Goal: Task Accomplishment & Management: Manage account settings

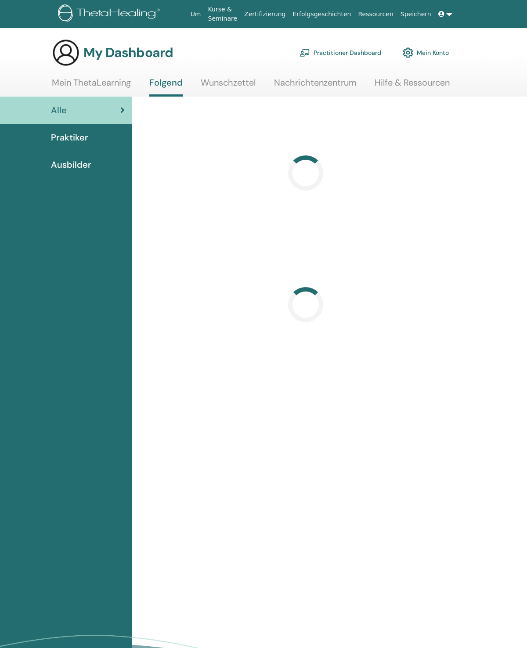
scroll to position [7, 0]
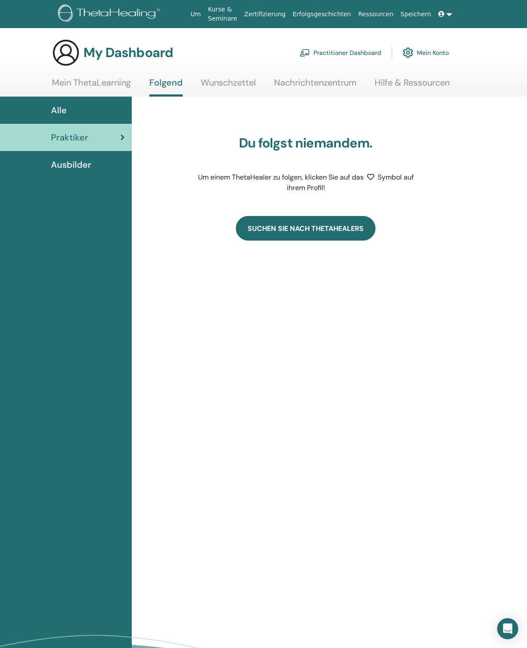
click at [297, 230] on link "Suchen Sie nach ThetaHealers" at bounding box center [306, 228] width 140 height 25
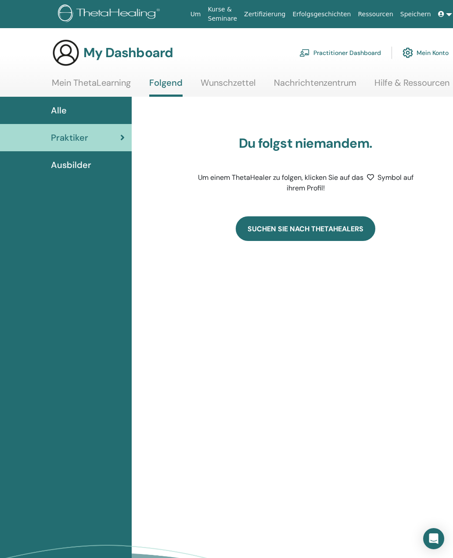
scroll to position [6, 37]
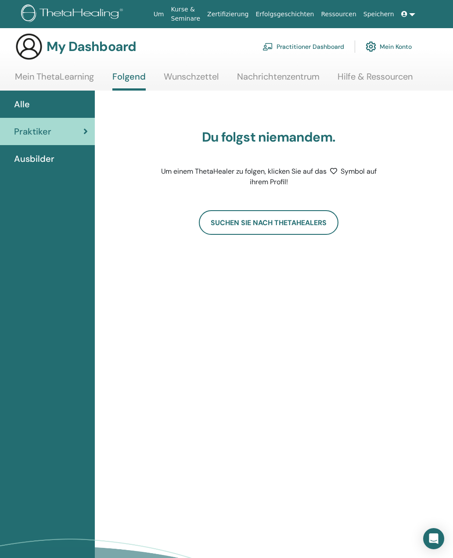
click at [299, 47] on link "Practitioner Dashboard" at bounding box center [304, 46] width 82 height 19
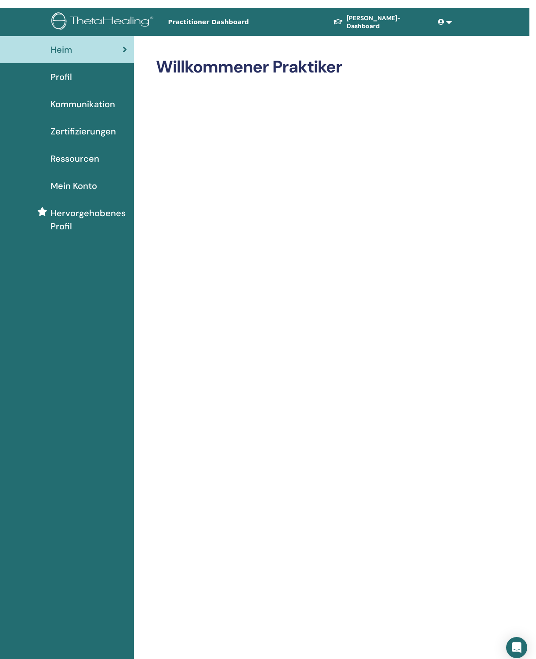
scroll to position [0, 6]
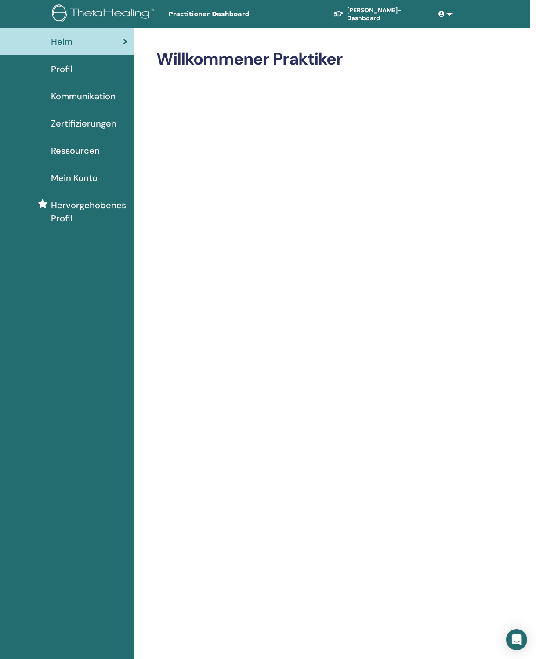
click at [66, 89] on link "Kommunikation" at bounding box center [64, 96] width 141 height 27
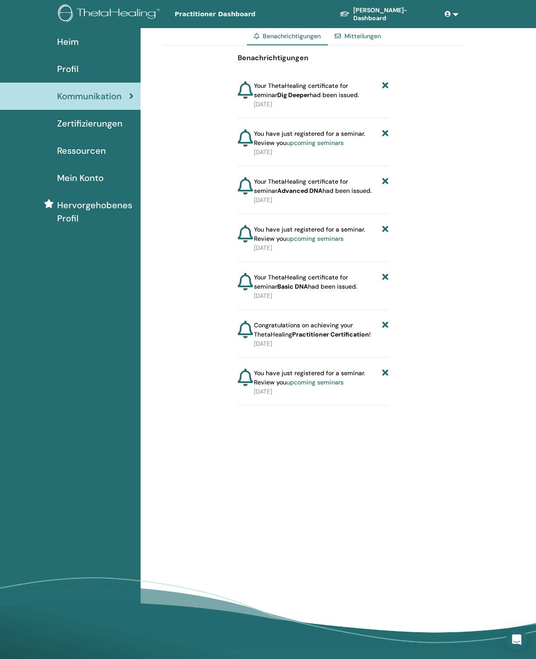
click at [392, 82] on div "Benachrichtigungen Your ThetaHealing certificate for seminar Dig Deeper had bee…" at bounding box center [313, 226] width 301 height 360
click at [383, 86] on icon at bounding box center [385, 90] width 6 height 18
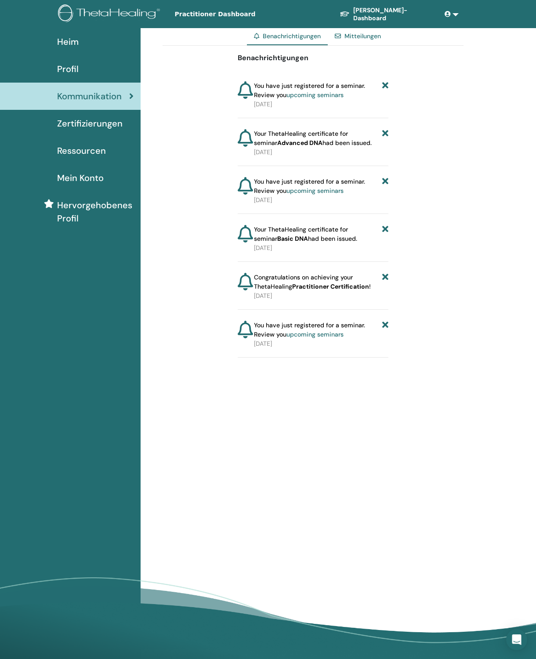
click at [384, 84] on icon at bounding box center [385, 90] width 6 height 18
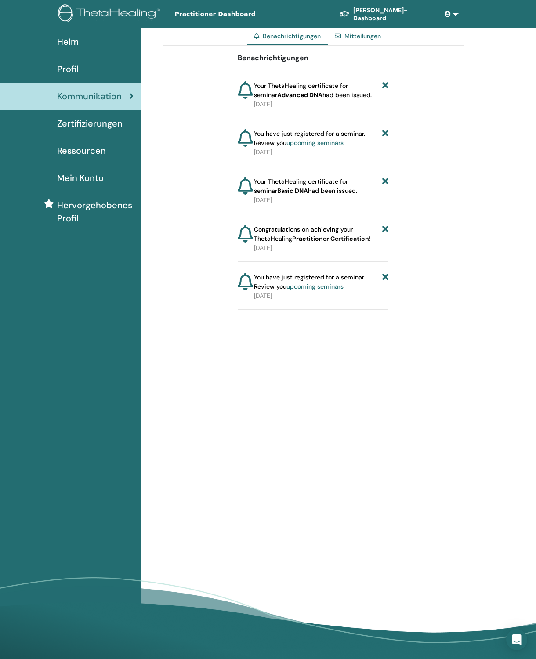
click at [386, 84] on icon at bounding box center [385, 90] width 6 height 18
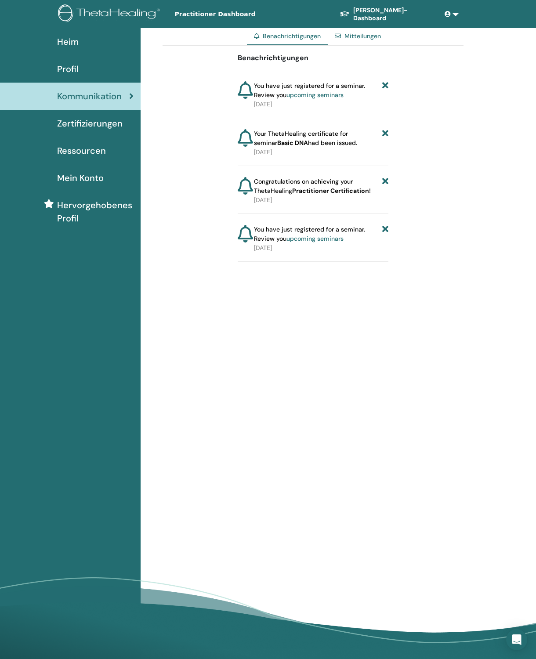
click at [385, 81] on icon at bounding box center [385, 90] width 6 height 18
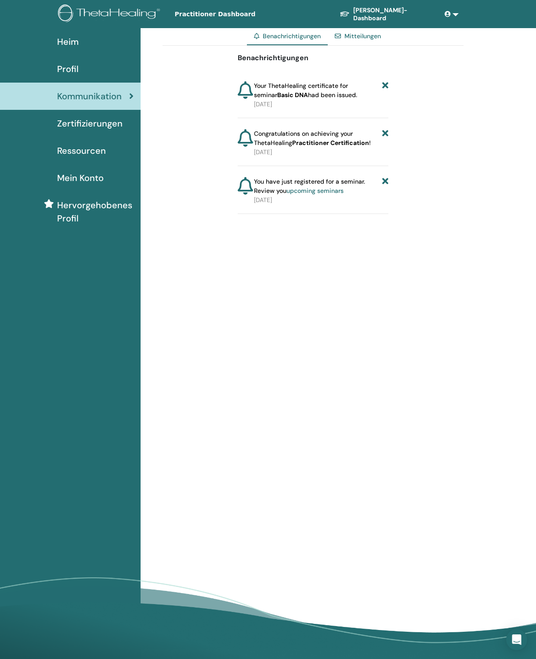
click at [384, 82] on icon at bounding box center [385, 90] width 6 height 18
click at [387, 82] on icon at bounding box center [385, 90] width 6 height 18
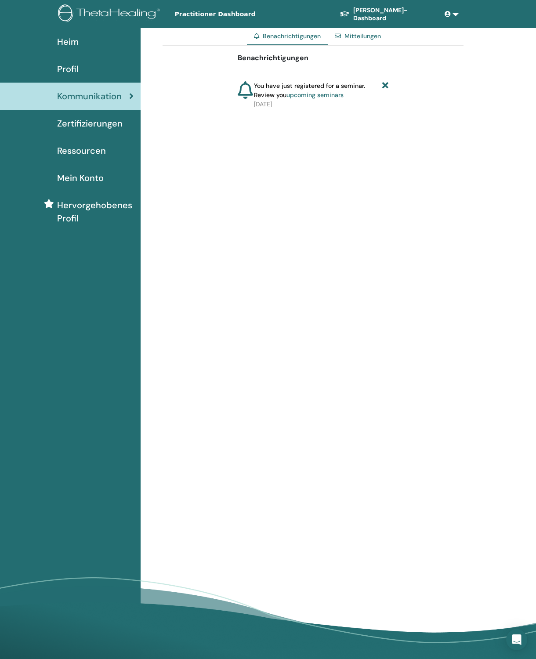
click at [385, 85] on icon at bounding box center [385, 90] width 6 height 18
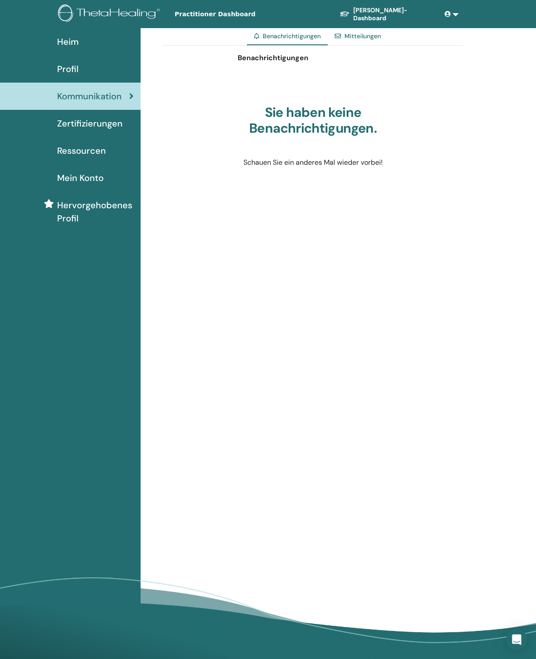
click at [72, 124] on span "Zertifizierungen" at bounding box center [89, 123] width 65 height 13
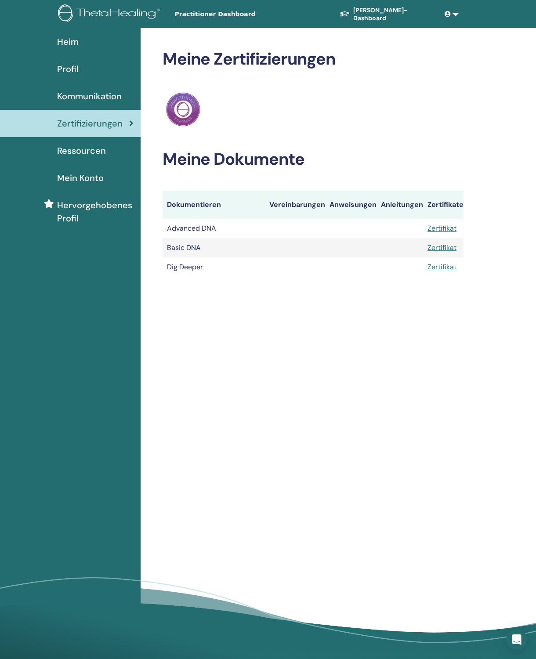
click at [443, 227] on link "Zertifikat" at bounding box center [441, 228] width 29 height 9
click at [445, 251] on link "Zertifikat" at bounding box center [441, 247] width 29 height 9
click at [445, 264] on link "Zertifikat" at bounding box center [441, 266] width 29 height 9
click at [74, 153] on span "Ressourcen" at bounding box center [81, 150] width 49 height 13
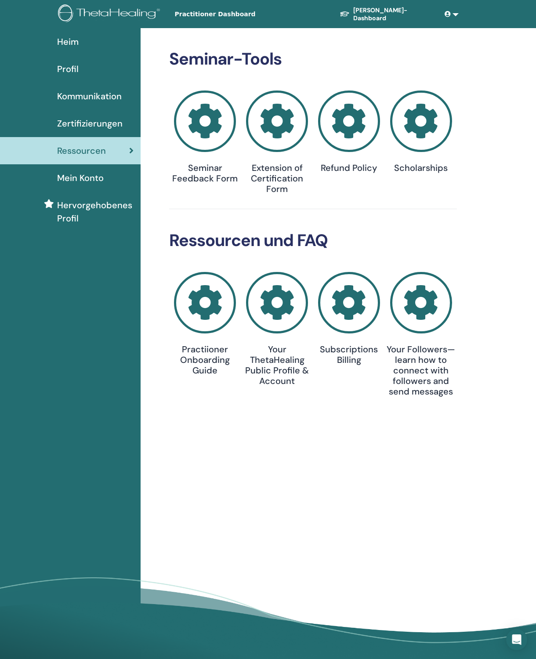
click at [67, 179] on span "Mein Konto" at bounding box center [80, 177] width 47 height 13
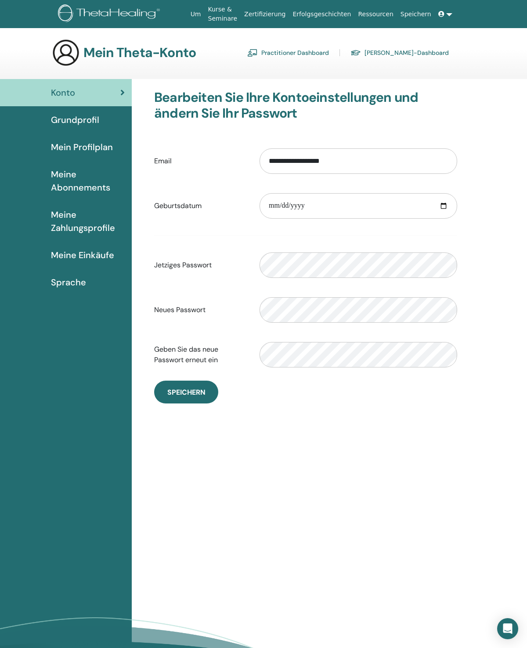
click at [66, 120] on span "Grundprofil" at bounding box center [75, 119] width 48 height 13
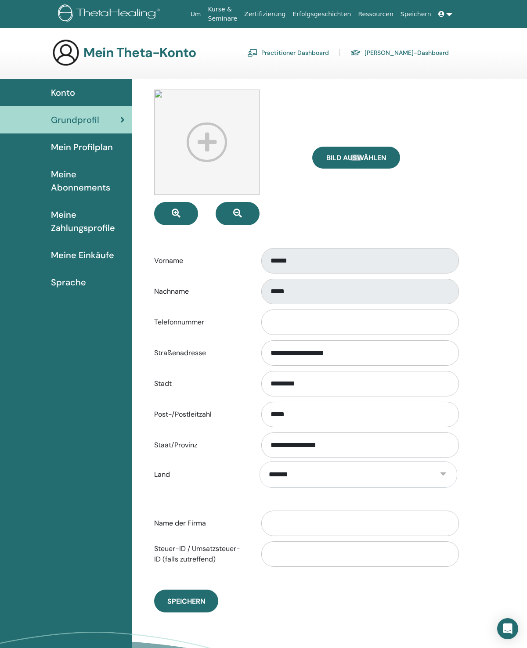
scroll to position [7, 0]
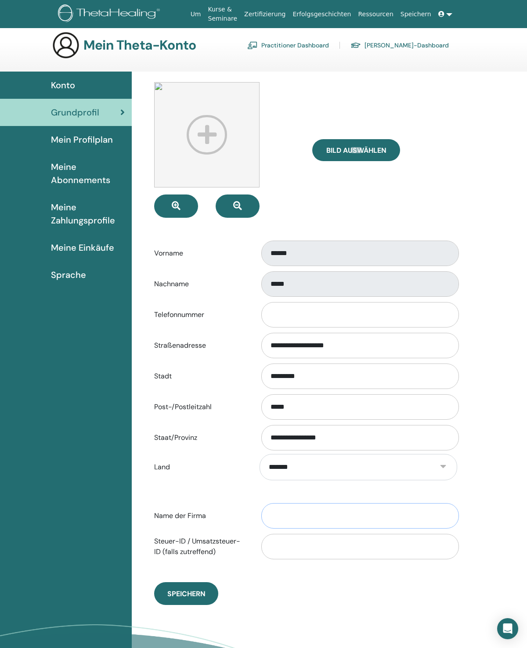
click at [275, 515] on input "Name der Firma" at bounding box center [360, 515] width 198 height 25
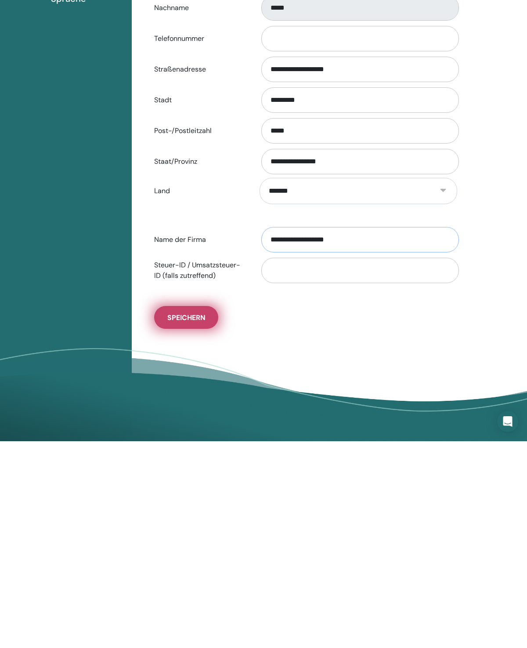
type input "**********"
click at [174, 521] on span "Speichern" at bounding box center [186, 525] width 38 height 9
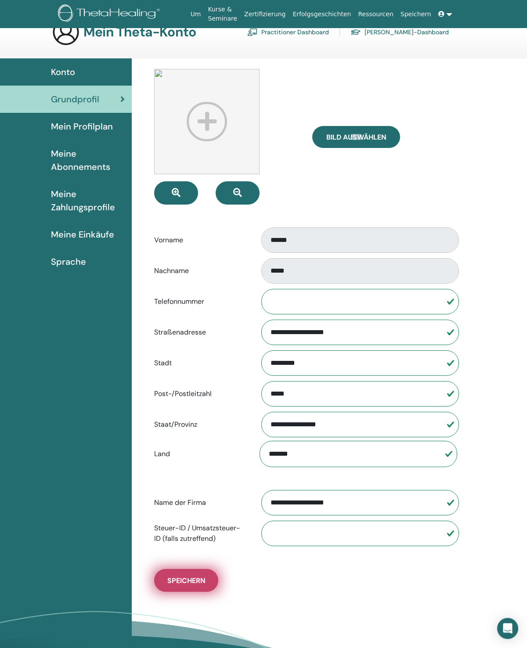
scroll to position [0, 0]
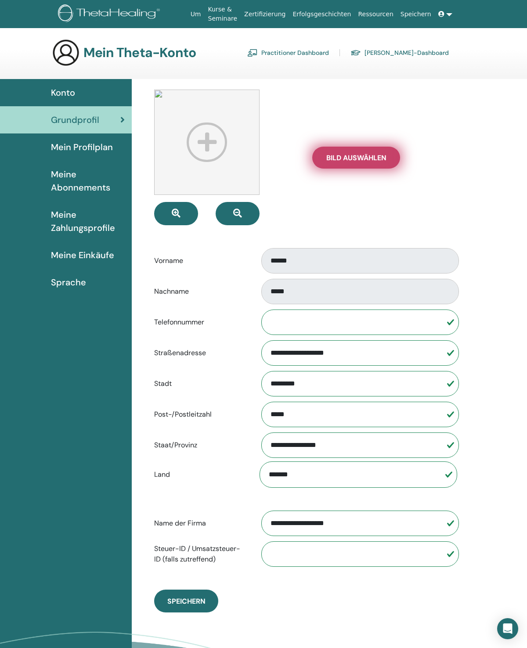
click at [355, 159] on span "Bild auswählen" at bounding box center [356, 157] width 60 height 9
click at [355, 159] on input "Bild auswählen" at bounding box center [356, 158] width 11 height 6
type input "**********"
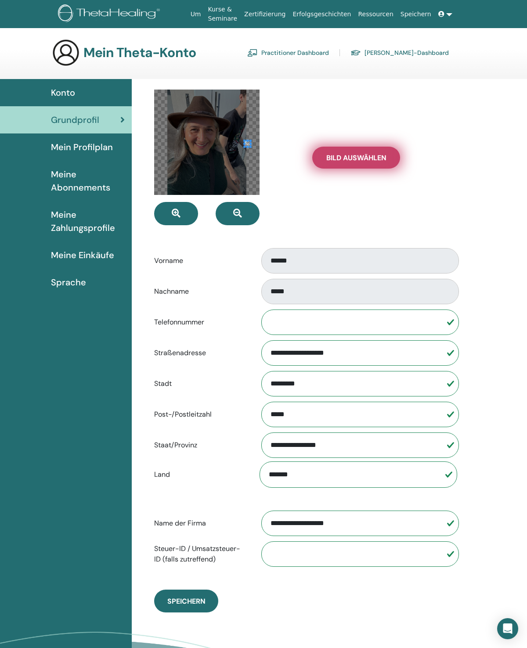
click at [250, 141] on span at bounding box center [251, 141] width 2 height 2
click at [207, 158] on div at bounding box center [206, 142] width 105 height 105
click at [206, 161] on div at bounding box center [206, 142] width 105 height 105
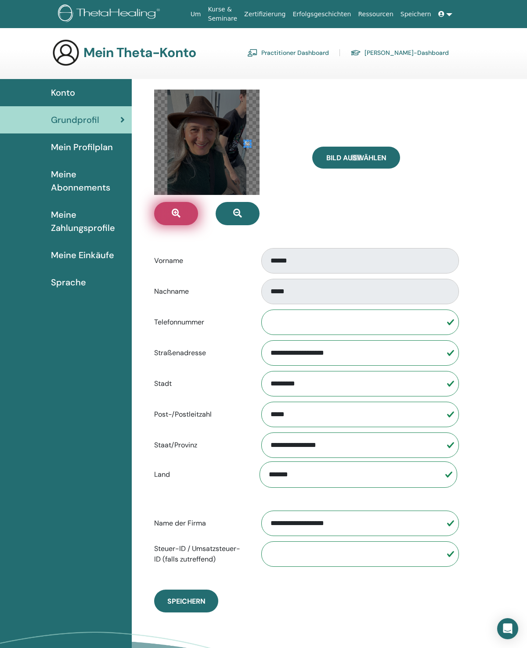
click at [177, 214] on icon "button" at bounding box center [176, 213] width 9 height 9
click at [179, 215] on icon "button" at bounding box center [176, 213] width 9 height 9
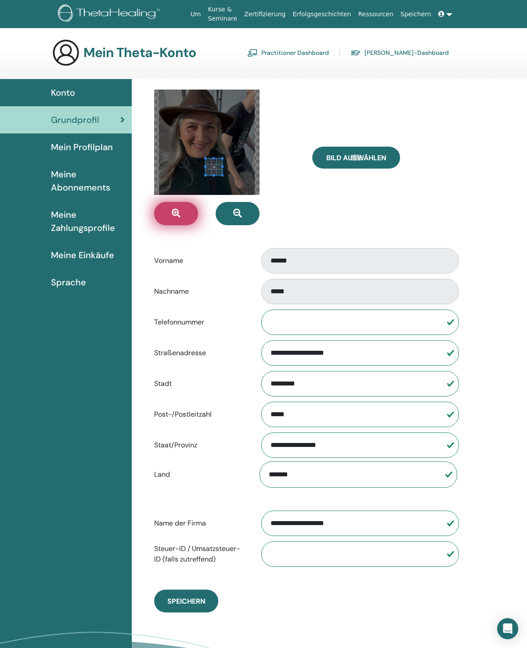
click at [181, 213] on button "button" at bounding box center [176, 213] width 44 height 23
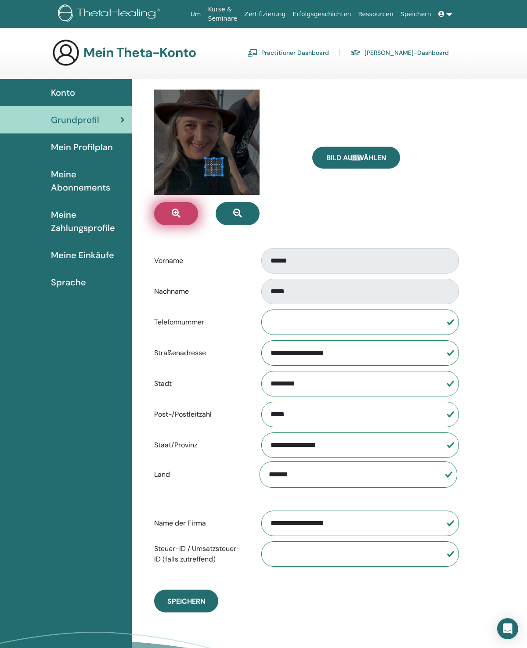
click at [183, 208] on button "button" at bounding box center [176, 213] width 44 height 23
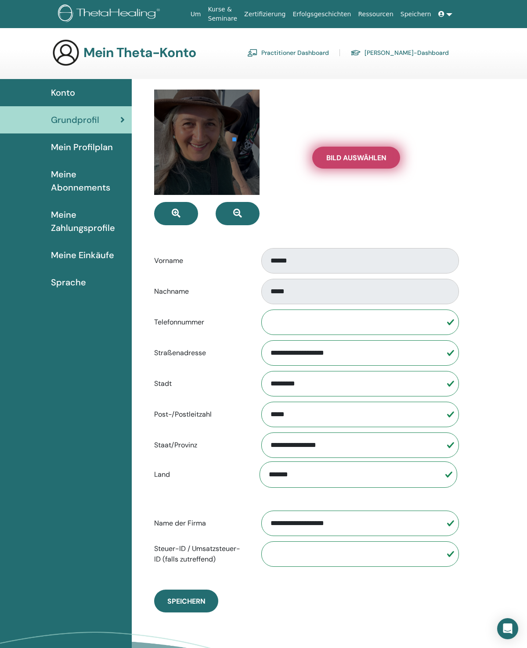
click at [359, 156] on span "Bild auswählen" at bounding box center [356, 157] width 60 height 9
click at [359, 156] on input "Bild auswählen" at bounding box center [356, 158] width 11 height 6
click at [222, 249] on div "Vorname ******" at bounding box center [306, 260] width 316 height 29
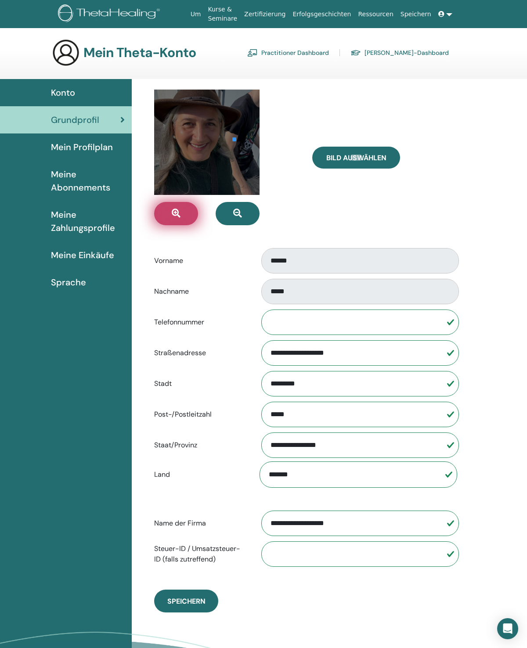
click at [177, 220] on button "button" at bounding box center [176, 213] width 44 height 23
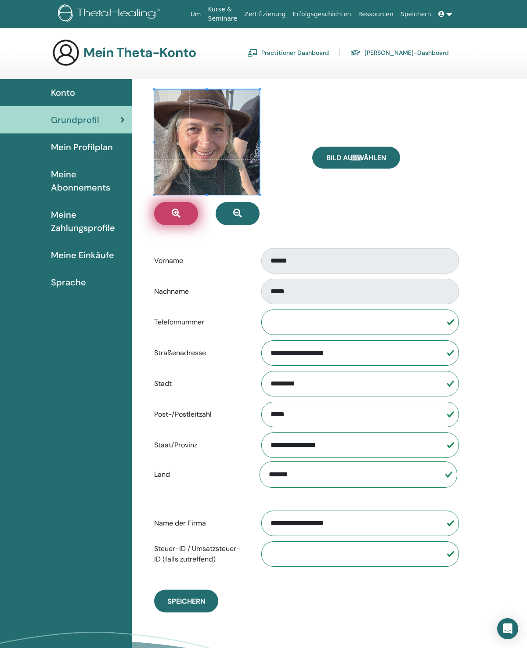
click at [216, 163] on span at bounding box center [206, 142] width 105 height 105
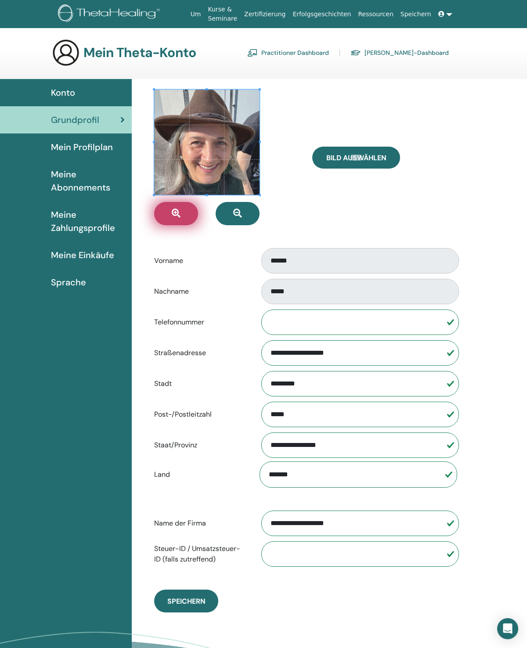
click at [231, 176] on span at bounding box center [206, 142] width 105 height 105
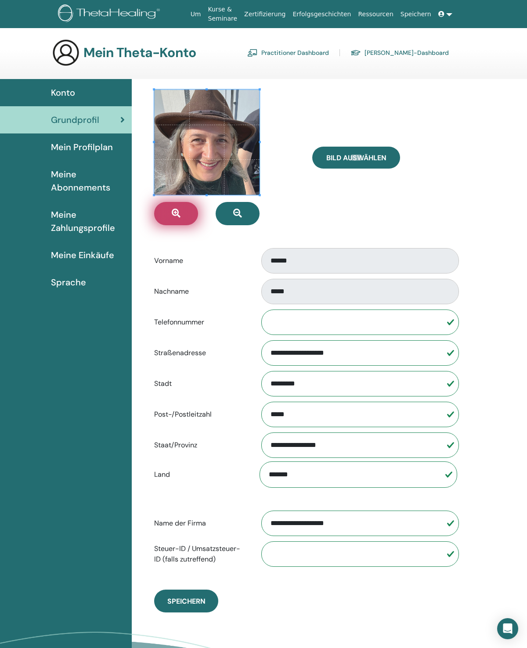
click at [246, 150] on span at bounding box center [206, 142] width 105 height 105
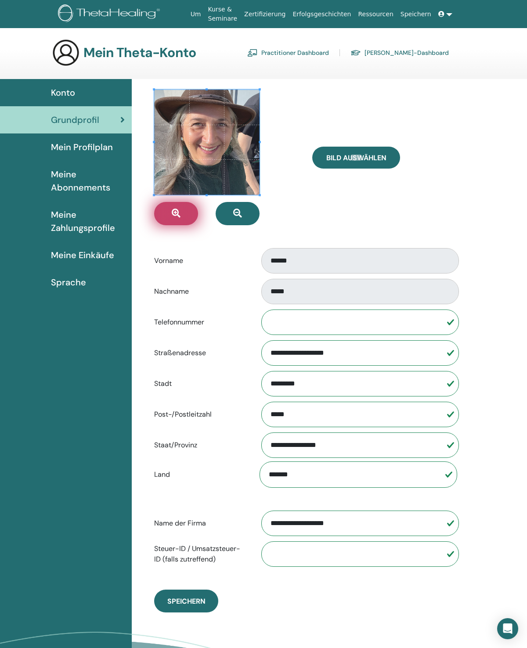
click at [233, 174] on span at bounding box center [206, 142] width 105 height 105
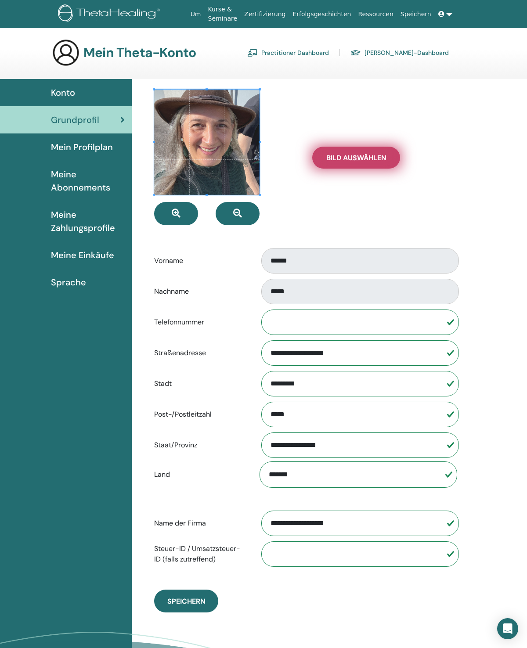
click at [387, 160] on label "Bild auswählen" at bounding box center [356, 158] width 88 height 22
click at [362, 160] on input "Bild auswählen" at bounding box center [356, 158] width 11 height 6
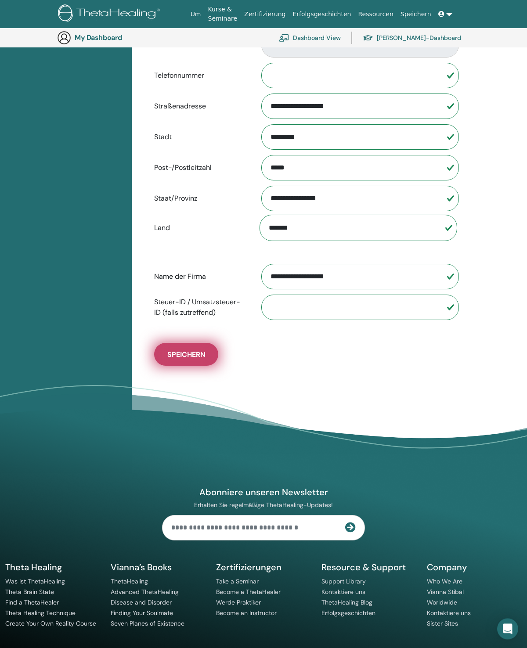
click at [196, 351] on span "Speichern" at bounding box center [186, 354] width 38 height 9
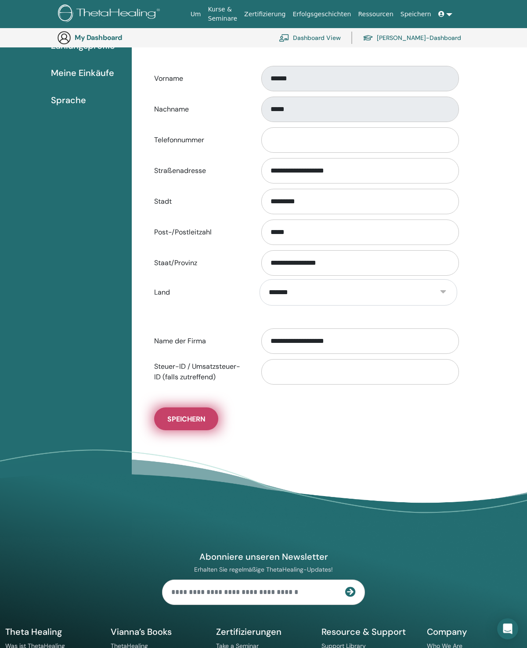
click at [185, 420] on span "Speichern" at bounding box center [186, 419] width 38 height 9
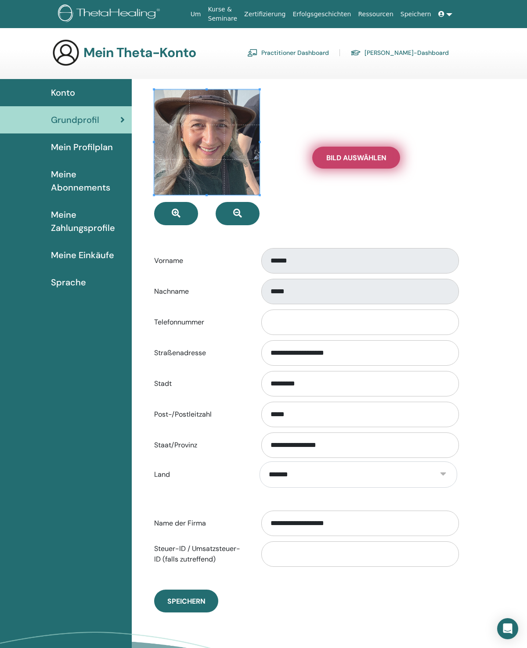
click at [365, 159] on span "Bild auswählen" at bounding box center [356, 157] width 60 height 9
click at [362, 159] on input "Bild auswählen" at bounding box center [356, 158] width 11 height 6
click at [350, 158] on span "Bild auswählen" at bounding box center [356, 157] width 60 height 9
click at [351, 158] on input "Bild auswählen" at bounding box center [356, 158] width 11 height 6
click at [366, 158] on span "Bild auswählen" at bounding box center [356, 157] width 60 height 9
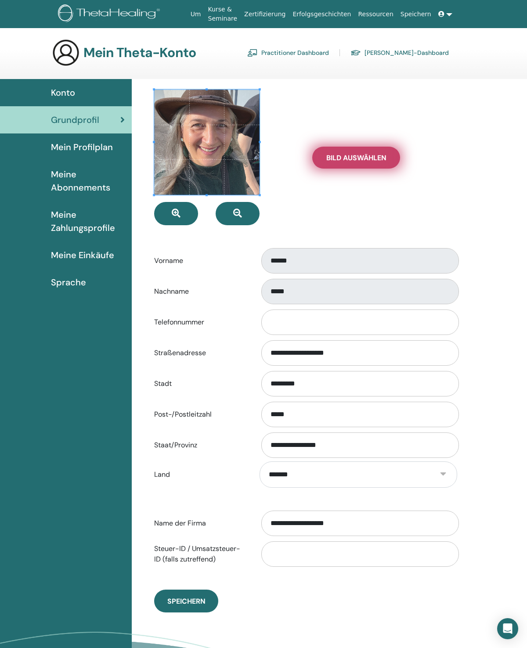
click at [362, 158] on input "Bild auswählen" at bounding box center [356, 158] width 11 height 6
type input "**********"
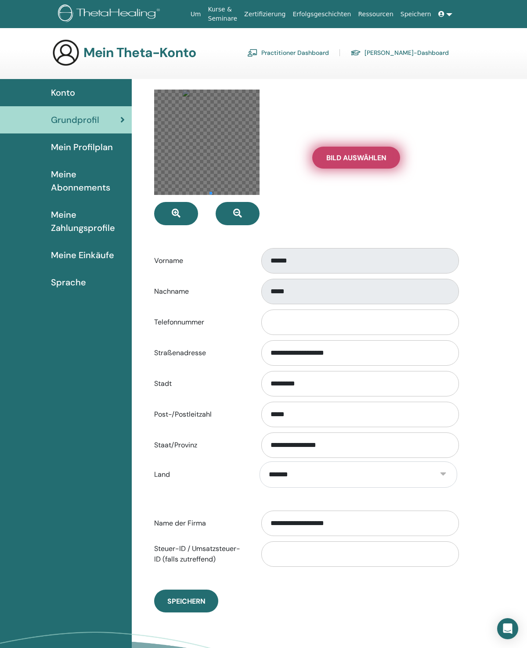
click at [211, 193] on span at bounding box center [211, 193] width 2 height 2
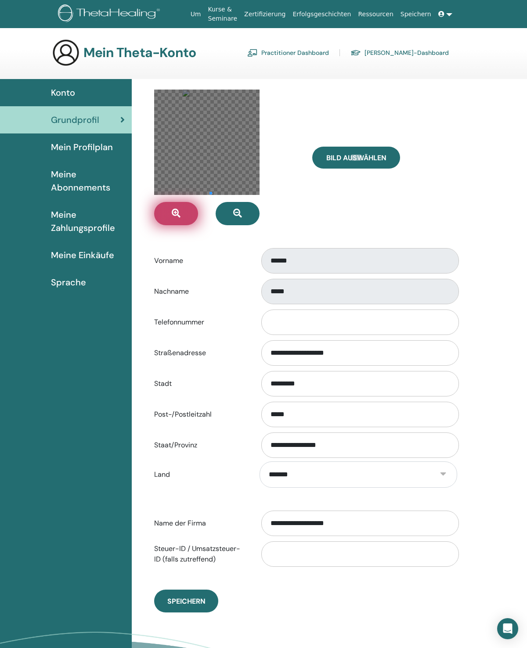
click at [188, 211] on button "button" at bounding box center [176, 213] width 44 height 23
click at [185, 217] on button "button" at bounding box center [176, 213] width 44 height 23
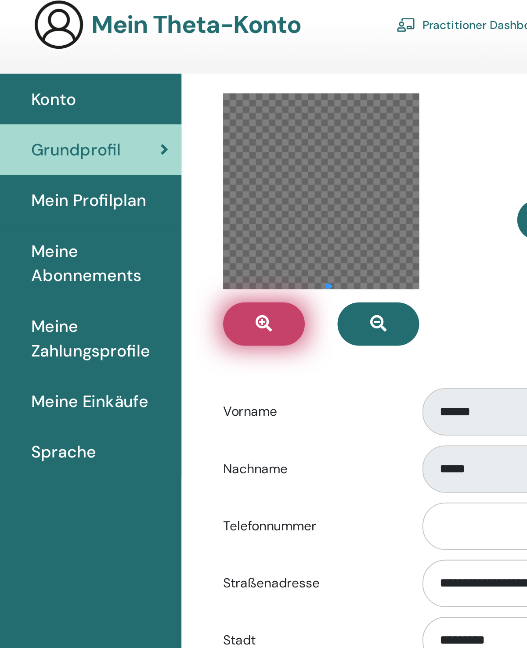
click at [154, 202] on button "button" at bounding box center [176, 213] width 44 height 23
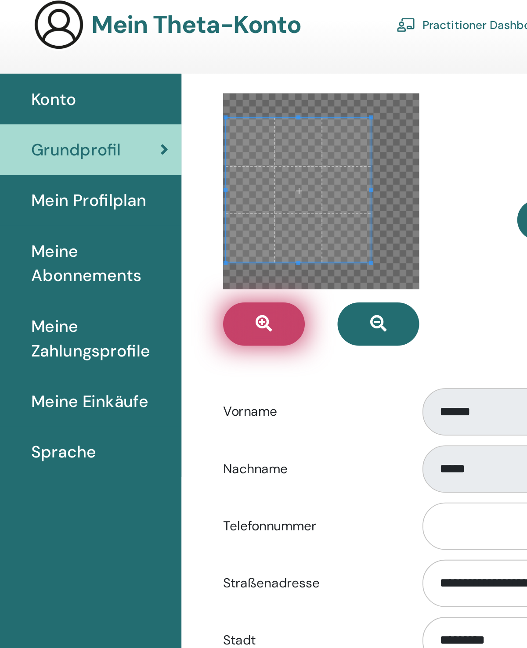
click at [204, 146] on div at bounding box center [206, 142] width 105 height 105
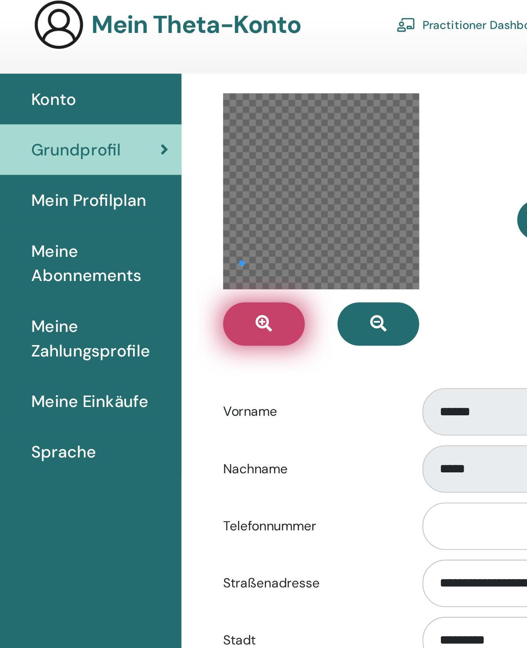
click at [163, 180] on span at bounding box center [164, 181] width 2 height 2
click at [154, 129] on div at bounding box center [206, 142] width 105 height 105
click at [154, 141] on div at bounding box center [206, 142] width 105 height 105
click at [154, 138] on div at bounding box center [206, 142] width 105 height 105
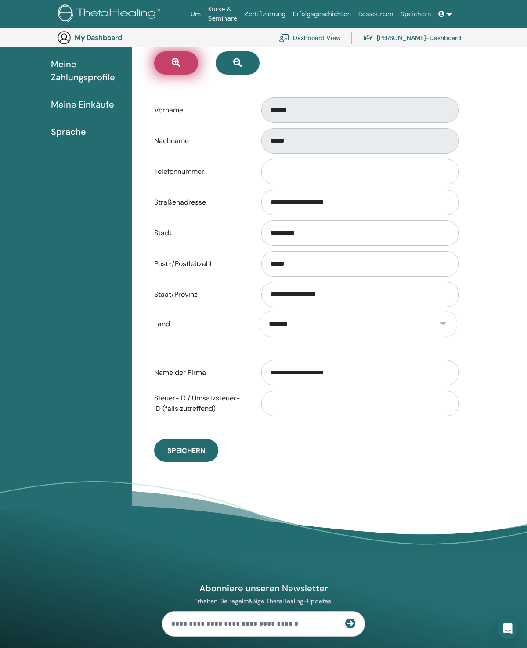
click at [197, 446] on span "Speichern" at bounding box center [186, 450] width 38 height 9
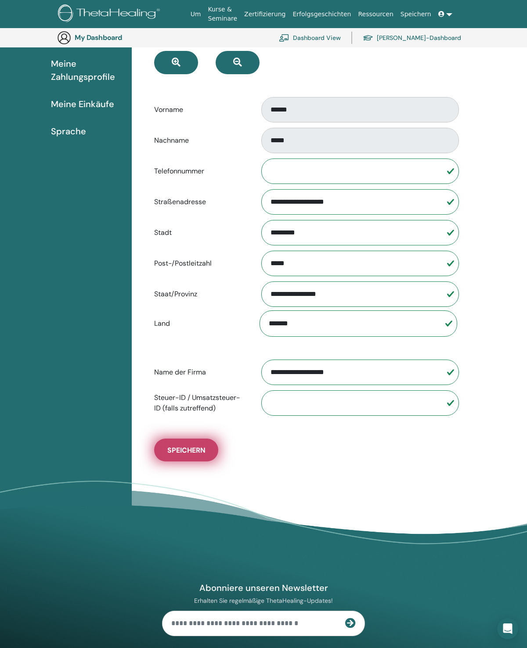
click at [198, 450] on span "Speichern" at bounding box center [186, 450] width 38 height 9
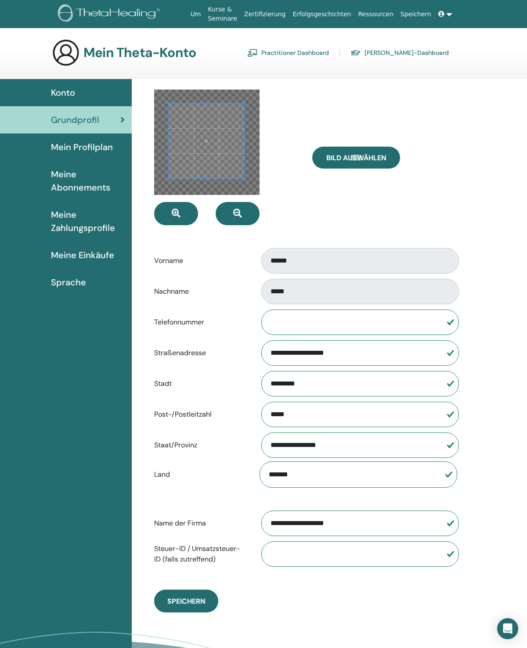
click at [57, 147] on span "Mein Profilplan" at bounding box center [82, 147] width 62 height 13
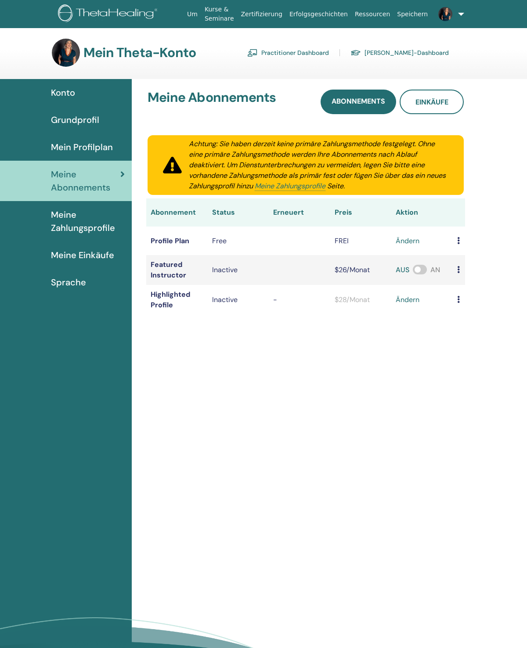
scroll to position [7, 0]
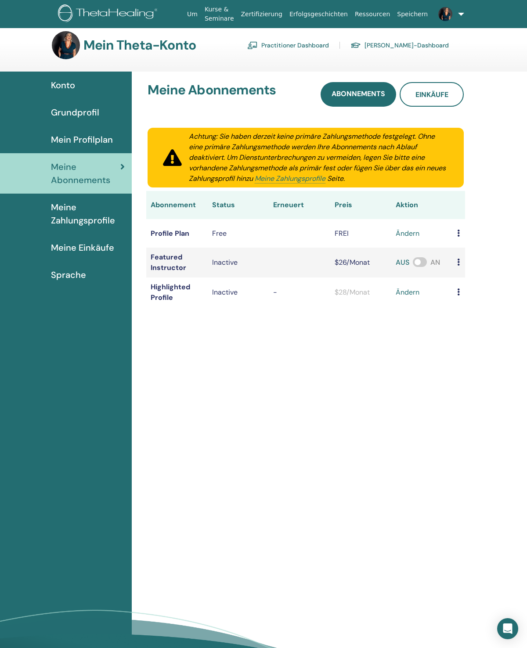
click at [62, 142] on span "Mein Profilplan" at bounding box center [82, 139] width 62 height 13
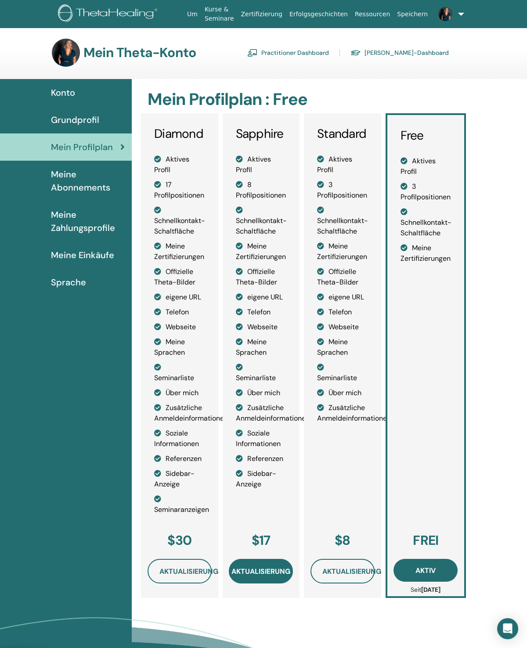
click at [262, 569] on span "Aktualisierung" at bounding box center [261, 571] width 59 height 9
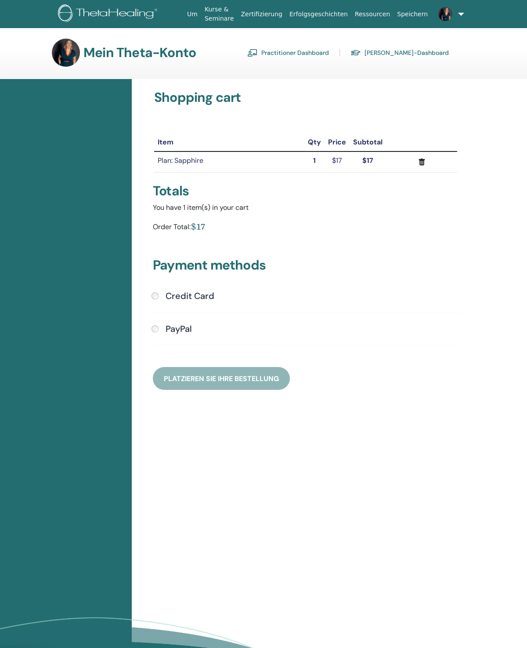
scroll to position [7, 0]
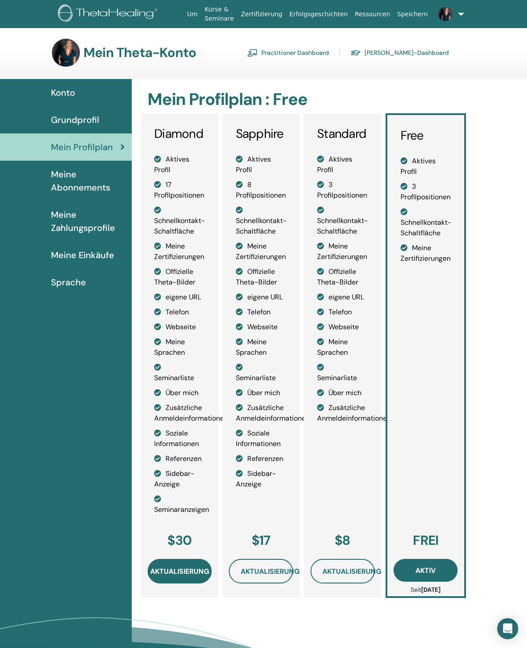
click at [174, 571] on span "Aktualisierung" at bounding box center [179, 571] width 59 height 9
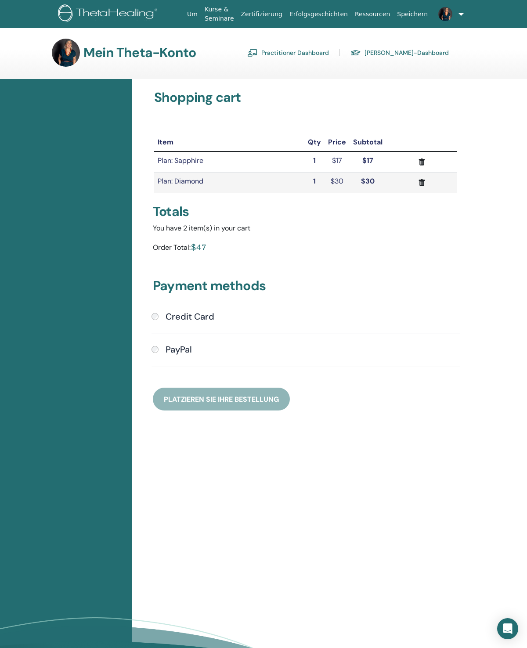
scroll to position [7, 0]
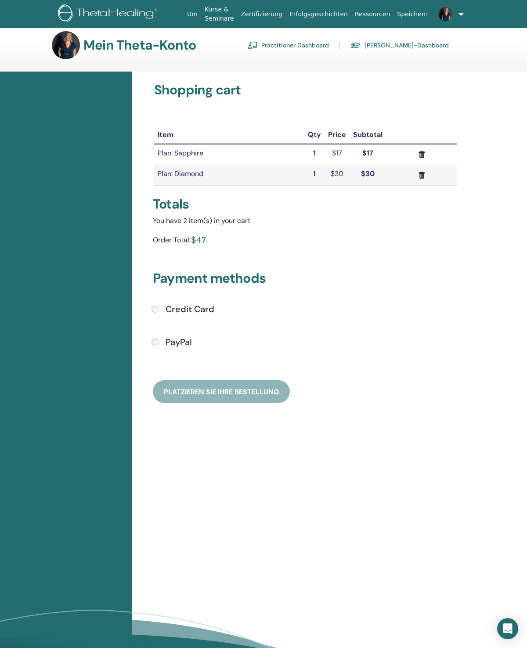
click at [424, 152] on icon "submit" at bounding box center [421, 154] width 9 height 9
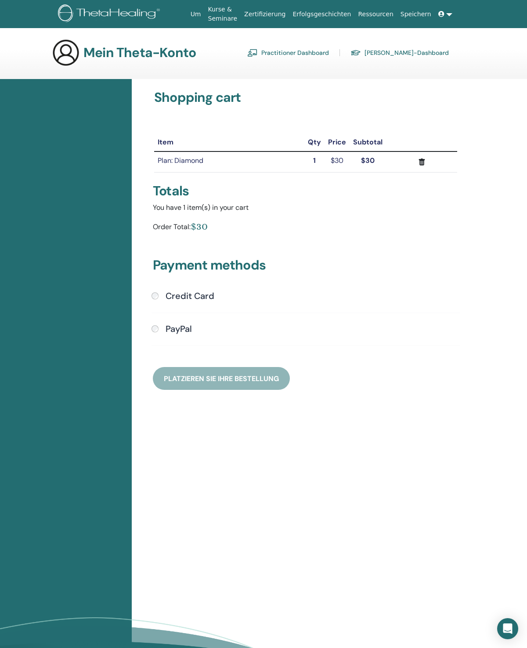
scroll to position [7, 0]
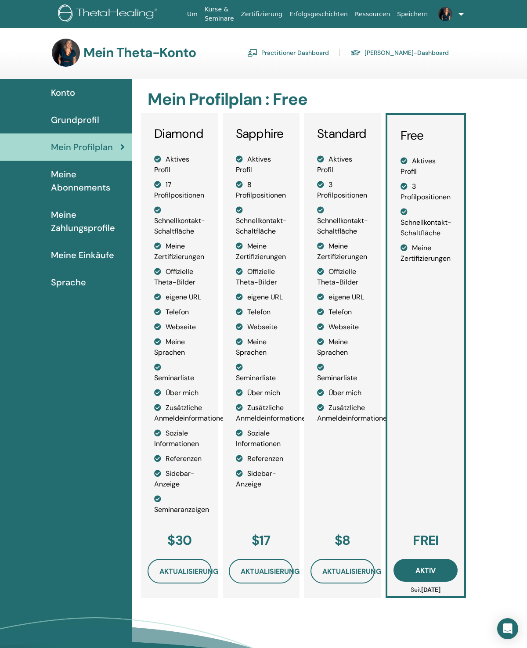
click at [63, 182] on span "Meine Abonnements" at bounding box center [88, 181] width 74 height 26
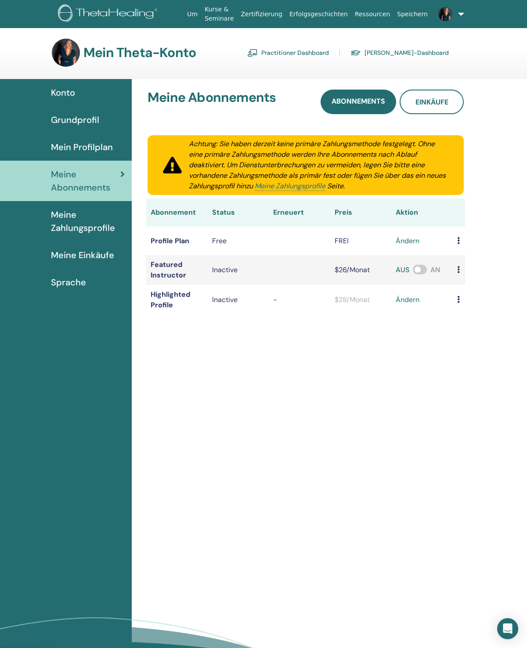
click at [72, 227] on span "Meine Zahlungsprofile" at bounding box center [88, 221] width 74 height 26
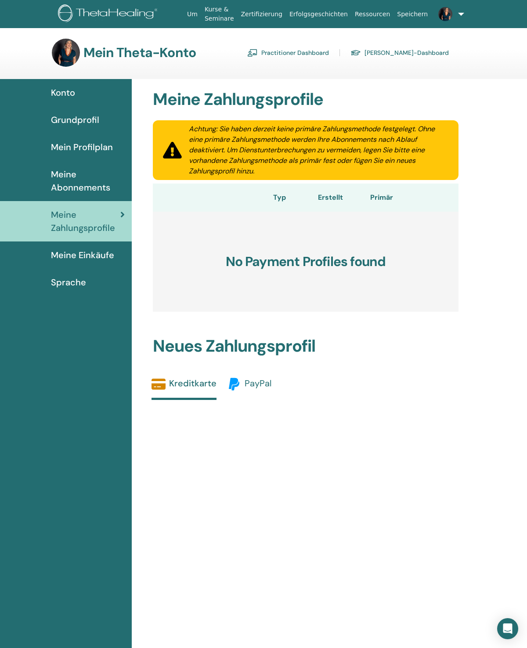
click at [253, 379] on span "PayPal" at bounding box center [258, 383] width 27 height 11
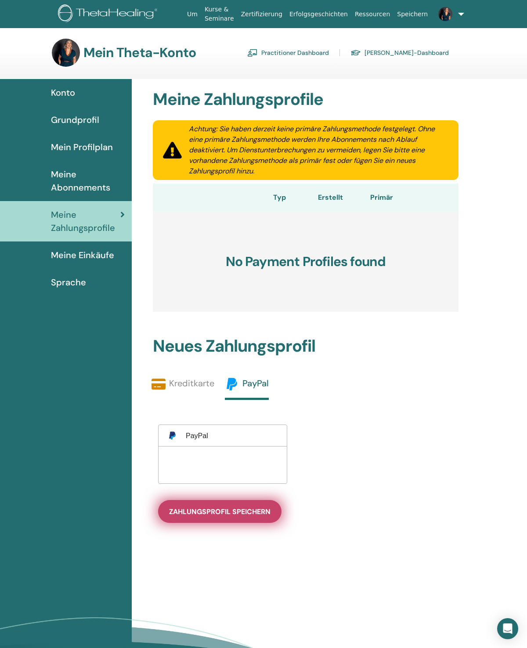
click at [233, 511] on span "Zahlungsprofil speichern" at bounding box center [219, 511] width 101 height 9
